Goal: Task Accomplishment & Management: Use online tool/utility

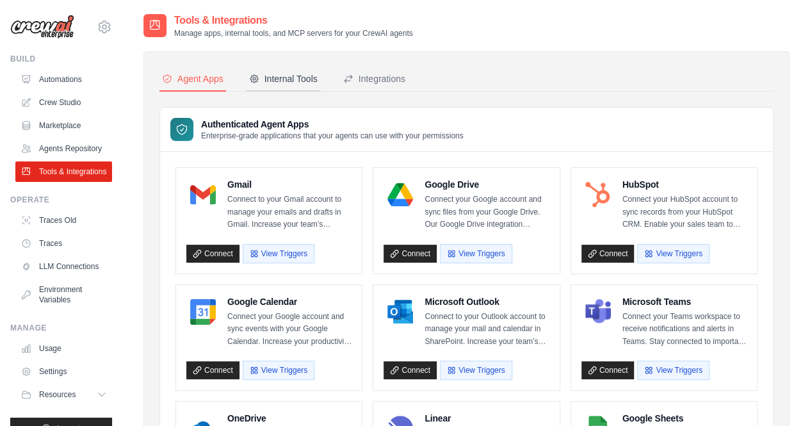
click at [278, 76] on div "Internal Tools" at bounding box center [283, 78] width 69 height 13
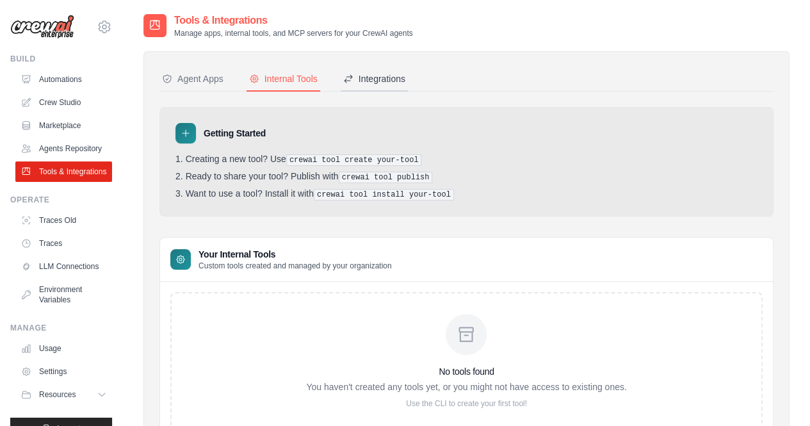
click at [383, 78] on div "Integrations" at bounding box center [374, 78] width 62 height 13
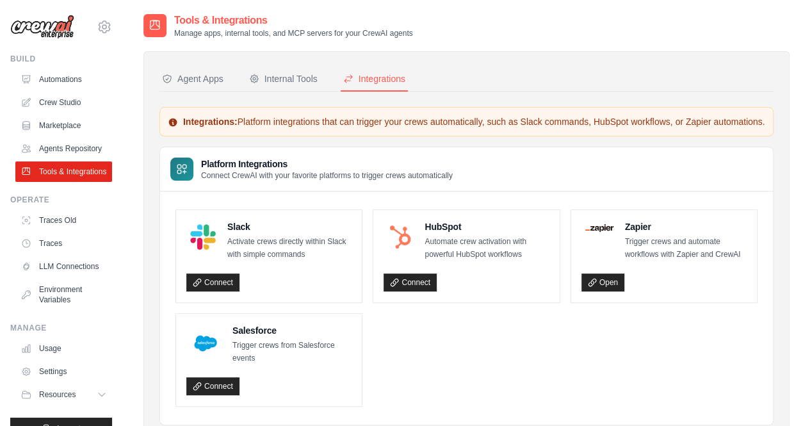
click at [388, 181] on p "Connect CrewAI with your favorite platforms to trigger crews automatically" at bounding box center [327, 175] width 252 height 10
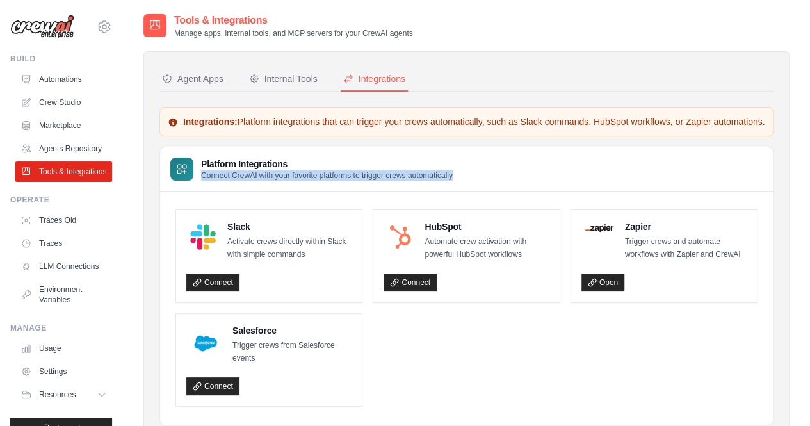
click at [388, 181] on p "Connect CrewAI with your favorite platforms to trigger crews automatically" at bounding box center [327, 175] width 252 height 10
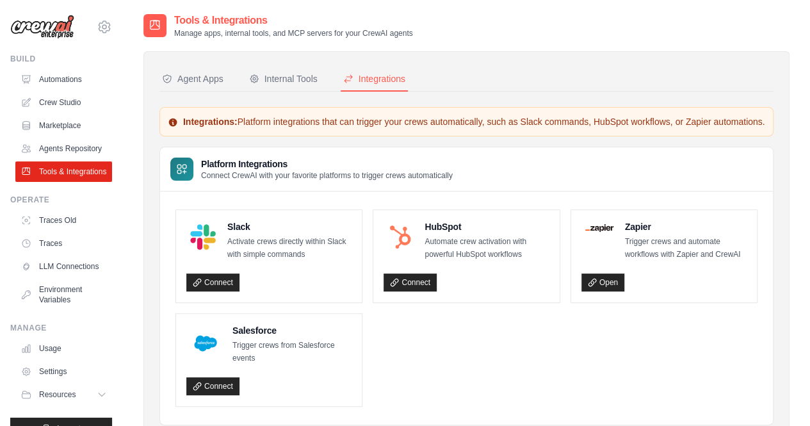
click at [639, 233] on h4 "Zapier" at bounding box center [686, 226] width 122 height 13
click at [610, 289] on link "Open" at bounding box center [603, 283] width 43 height 18
click at [427, 290] on link "Connect" at bounding box center [410, 283] width 53 height 18
